Goal: Task Accomplishment & Management: Use online tool/utility

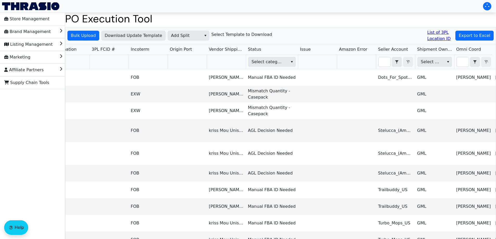
scroll to position [0, 429]
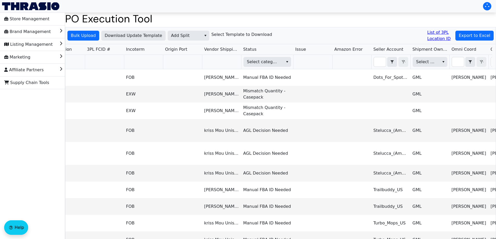
click at [273, 56] on th "Select category" at bounding box center [267, 62] width 52 height 14
click at [270, 60] on span "Select category" at bounding box center [263, 62] width 32 height 6
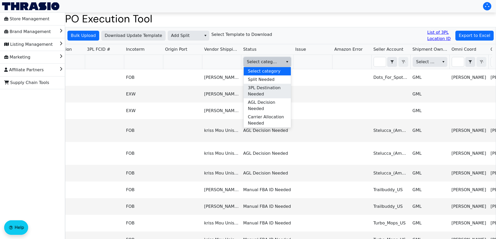
click at [276, 93] on span "3PL Destination Needed" at bounding box center [267, 91] width 39 height 13
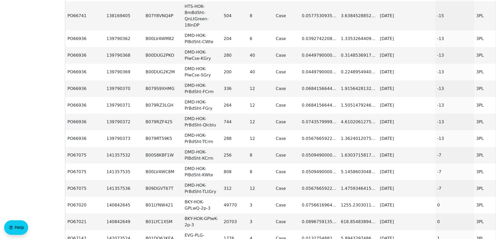
scroll to position [0, 0]
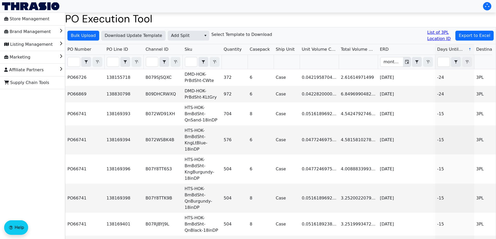
click at [472, 35] on span "Export to Excel" at bounding box center [475, 36] width 32 height 6
click at [188, 36] on span "Add Split" at bounding box center [184, 36] width 27 height 6
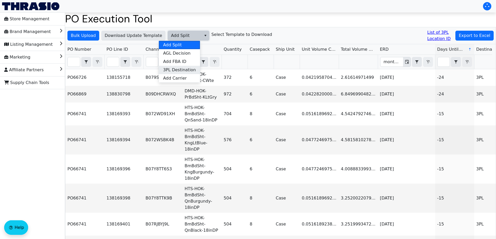
click at [189, 67] on span "3PL Destination" at bounding box center [179, 70] width 33 height 6
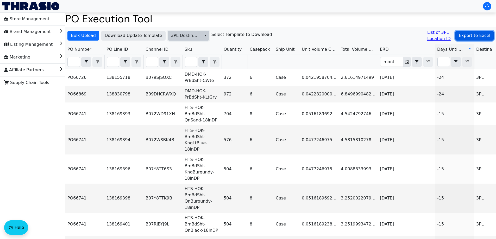
click at [471, 34] on span "Export to Excel" at bounding box center [475, 36] width 32 height 6
click at [190, 36] on span "3PL Destination" at bounding box center [185, 35] width 34 height 9
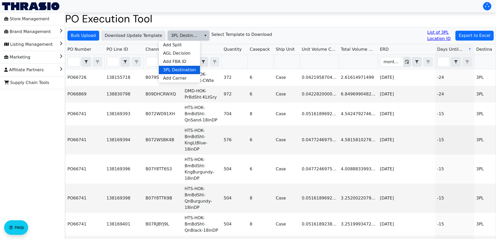
click at [179, 69] on span "3PL Destination" at bounding box center [179, 70] width 33 height 6
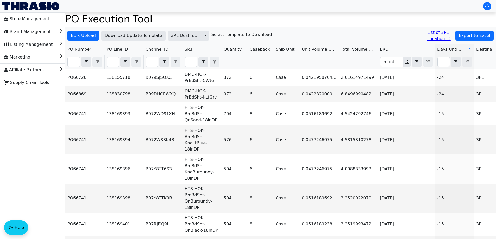
click at [223, 34] on h6 "Select Template to Download" at bounding box center [242, 34] width 61 height 5
click at [141, 33] on span "Download Update Template" at bounding box center [134, 36] width 58 height 6
click at [81, 41] on div "Bulk Upload Download Update Template 3PL Destination Select Template to Downloa…" at bounding box center [280, 35] width 431 height 17
click at [75, 34] on span "Bulk Upload" at bounding box center [83, 36] width 25 height 6
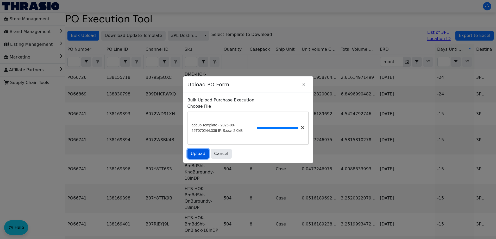
click at [196, 155] on span "Upload" at bounding box center [198, 154] width 15 height 6
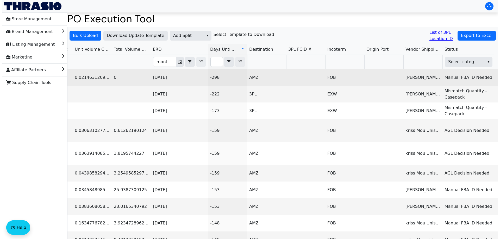
scroll to position [0, 261]
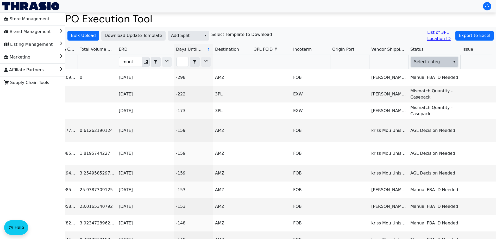
click at [429, 63] on span "Select category" at bounding box center [430, 62] width 32 height 6
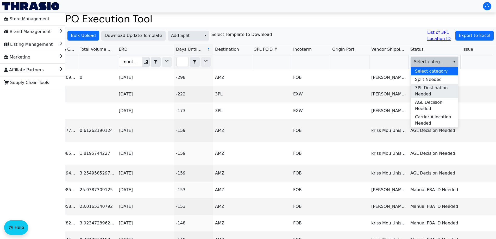
click at [430, 88] on span "3PL Destination Needed" at bounding box center [434, 91] width 39 height 13
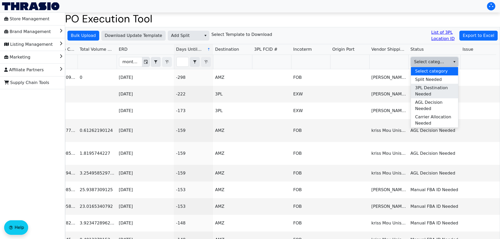
scroll to position [0, 0]
